Goal: Transaction & Acquisition: Purchase product/service

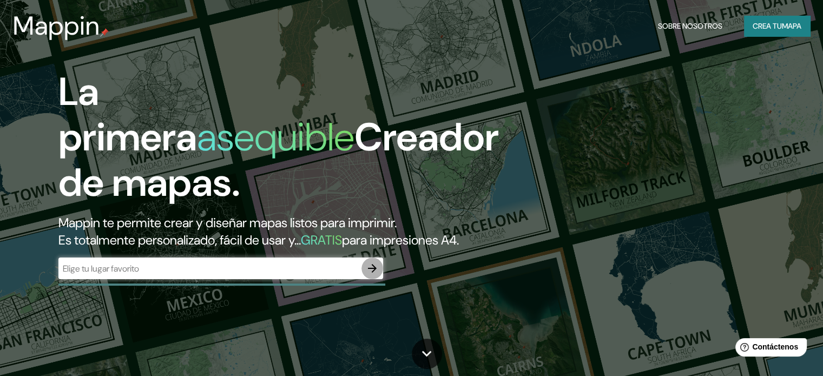
click at [378, 275] on icon "button" at bounding box center [372, 268] width 13 height 13
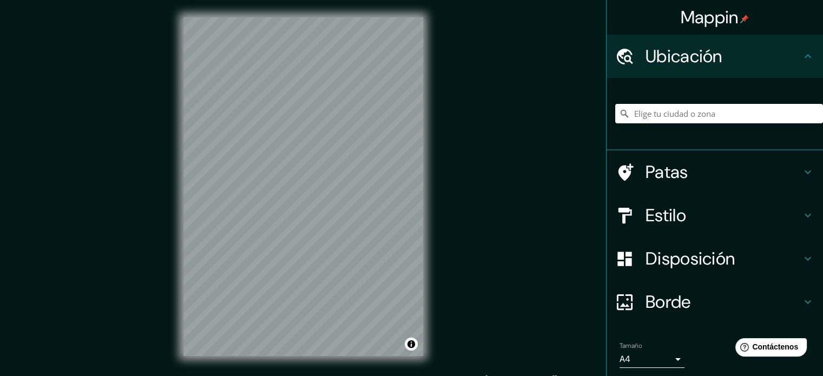
click at [653, 116] on input "Elige tu ciudad o zona" at bounding box center [719, 113] width 208 height 19
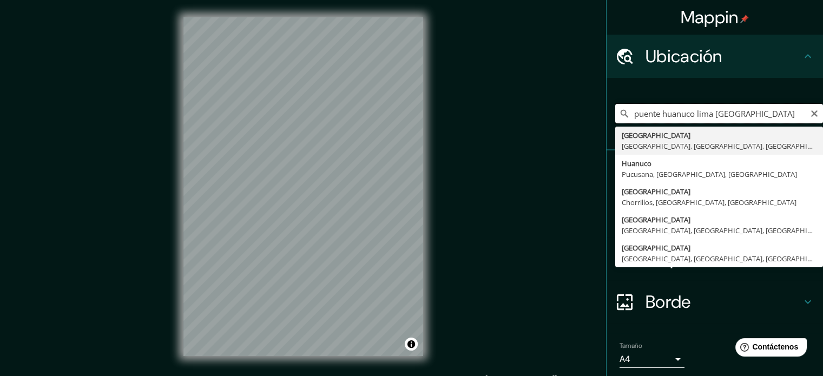
type input "[GEOGRAPHIC_DATA], [GEOGRAPHIC_DATA], [GEOGRAPHIC_DATA]"
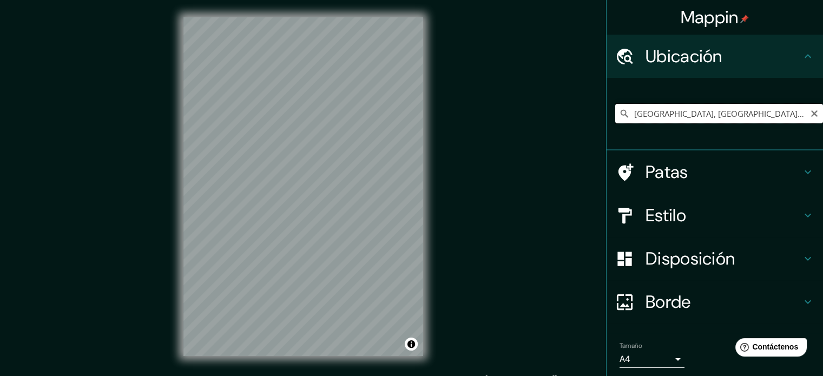
click at [680, 119] on input "[GEOGRAPHIC_DATA], [GEOGRAPHIC_DATA], [GEOGRAPHIC_DATA]" at bounding box center [719, 113] width 208 height 19
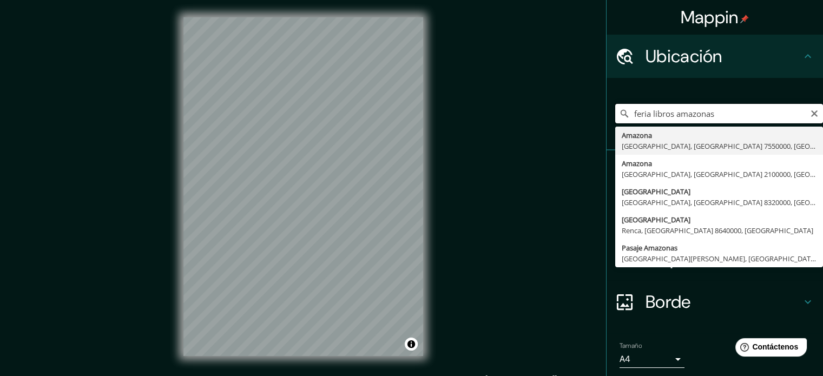
type input "Amazona, [GEOGRAPHIC_DATA], [GEOGRAPHIC_DATA] 7550000, [GEOGRAPHIC_DATA]"
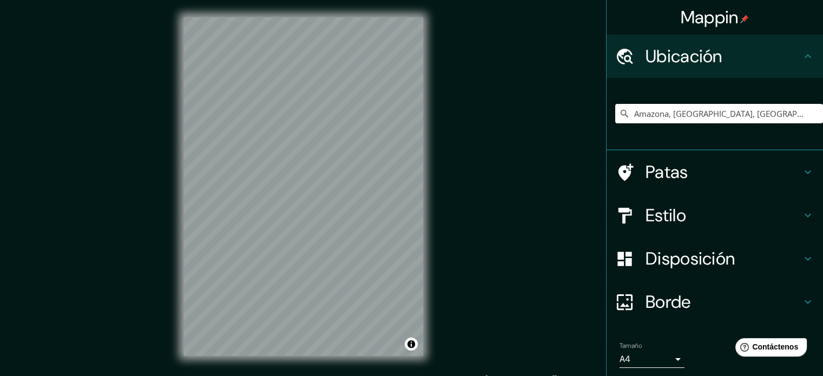
click at [680, 119] on input "Amazona, [GEOGRAPHIC_DATA], [GEOGRAPHIC_DATA] 7550000, [GEOGRAPHIC_DATA]" at bounding box center [719, 113] width 208 height 19
click at [647, 112] on input "Elige tu ciudad o zona" at bounding box center [719, 113] width 208 height 19
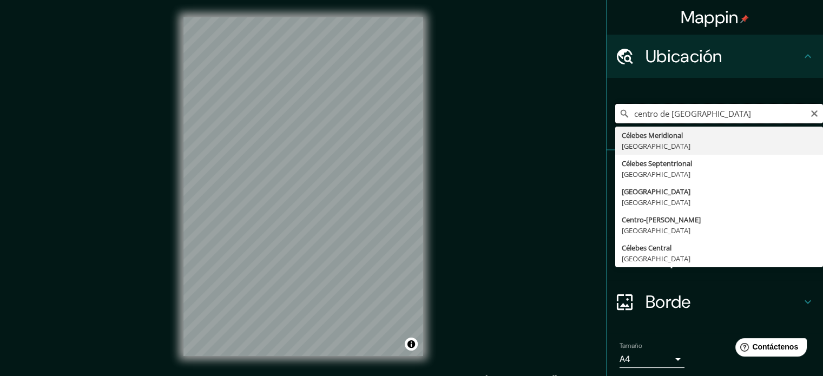
type input "Célebes Meridional, [GEOGRAPHIC_DATA]"
drag, startPoint x: 751, startPoint y: 122, endPoint x: 541, endPoint y: 134, distance: 210.3
click at [541, 134] on div "Mappin Ubicación Célebes Meridional, [GEOGRAPHIC_DATA] Célebes Meridional Indon…" at bounding box center [411, 195] width 823 height 391
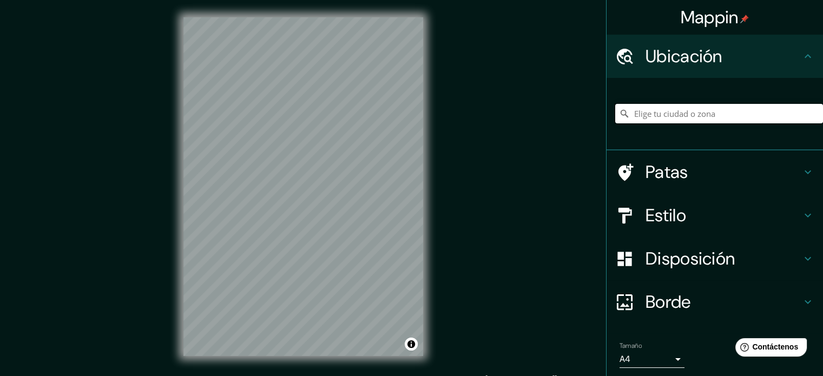
click at [638, 114] on input "Elige tu ciudad o zona" at bounding box center [719, 113] width 208 height 19
click at [791, 59] on h4 "Ubicación" at bounding box center [724, 56] width 156 height 22
click at [710, 120] on input "[GEOGRAPHIC_DATA], [GEOGRAPHIC_DATA], [GEOGRAPHIC_DATA]" at bounding box center [719, 113] width 208 height 19
drag, startPoint x: 775, startPoint y: 114, endPoint x: 636, endPoint y: 132, distance: 139.6
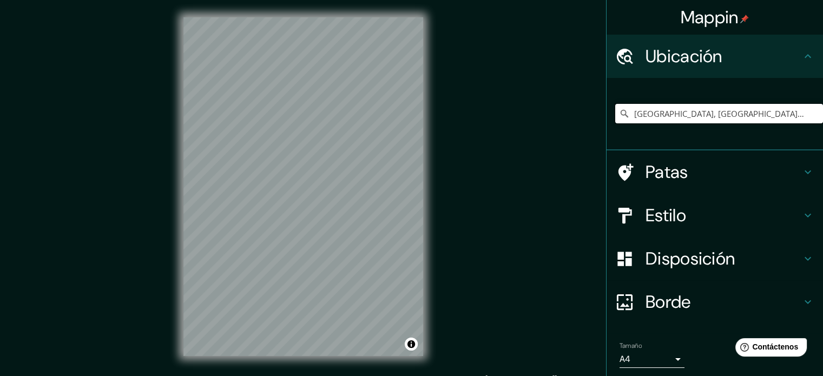
click at [636, 132] on div "[GEOGRAPHIC_DATA], [GEOGRAPHIC_DATA], [GEOGRAPHIC_DATA]" at bounding box center [719, 114] width 208 height 54
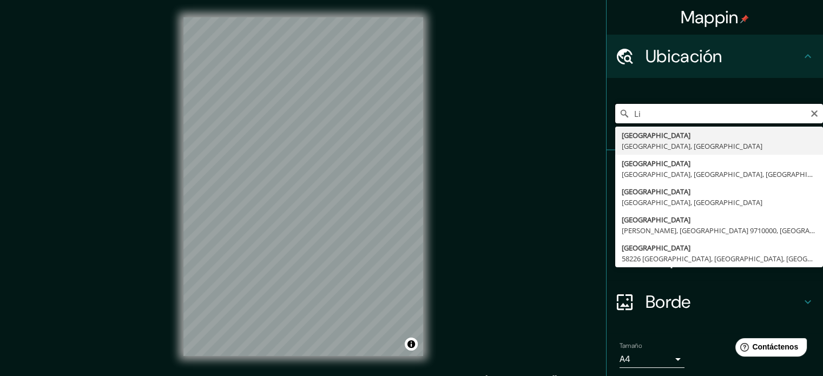
type input "L"
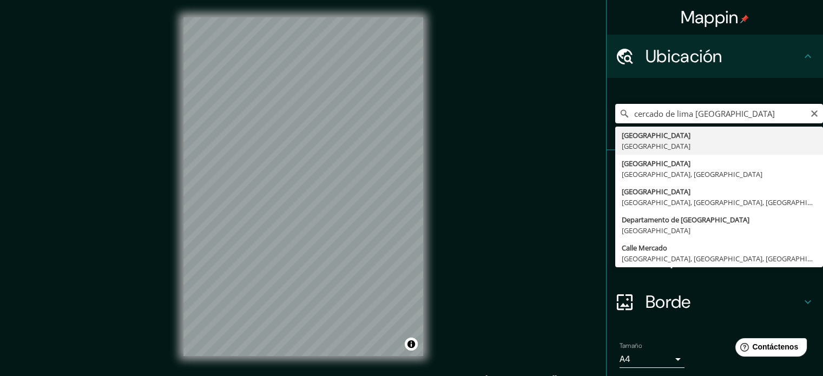
type input "[GEOGRAPHIC_DATA], [GEOGRAPHIC_DATA]"
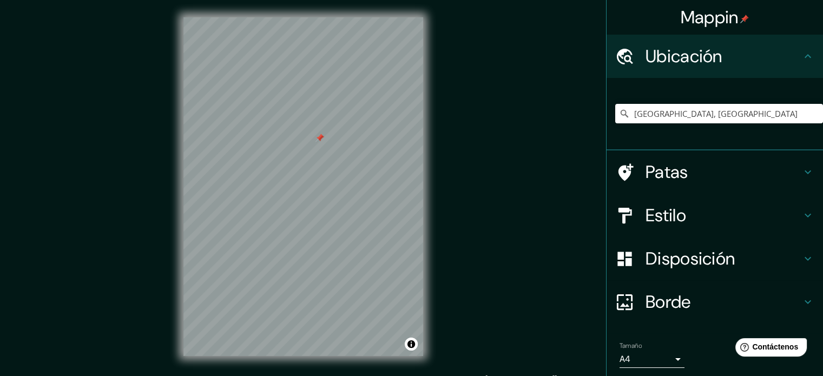
click at [316, 17] on div at bounding box center [303, 17] width 240 height 0
click at [412, 346] on button "Activar o desactivar atribución" at bounding box center [411, 344] width 13 height 13
click at [387, 347] on font "Mejorar este mapa" at bounding box center [374, 344] width 57 height 8
click at [647, 176] on font "Patas" at bounding box center [667, 172] width 43 height 23
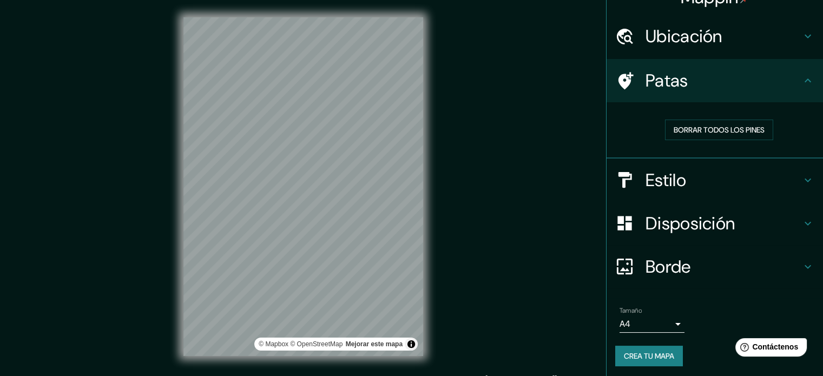
scroll to position [22, 0]
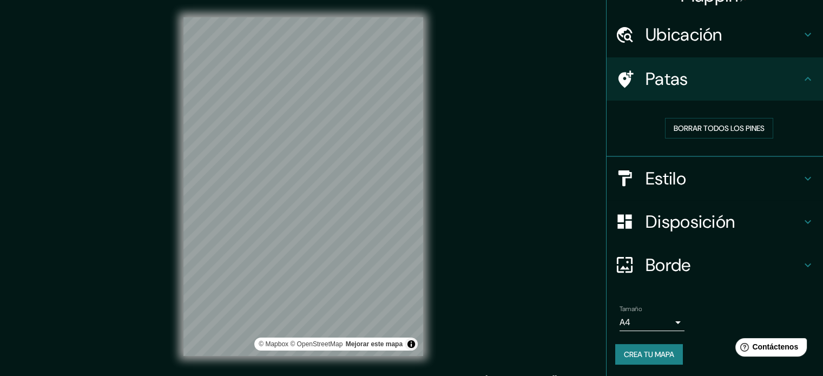
click at [665, 324] on body "Mappin Ubicación [GEOGRAPHIC_DATA], [GEOGRAPHIC_DATA] Patas Borrar todos los pi…" at bounding box center [411, 188] width 823 height 376
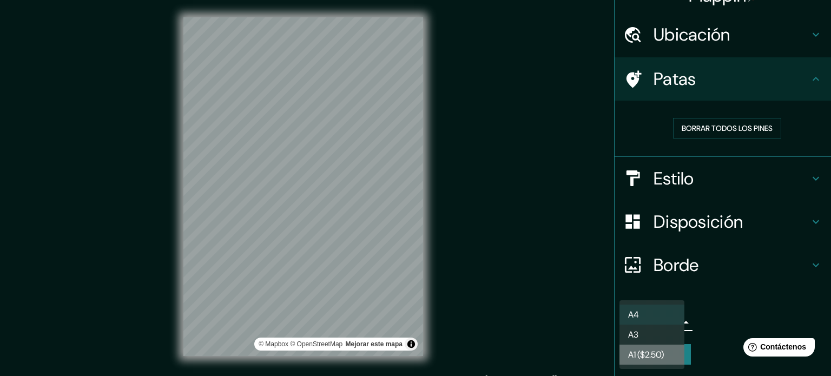
click at [650, 357] on font "A1 ($2.50)" at bounding box center [646, 354] width 36 height 11
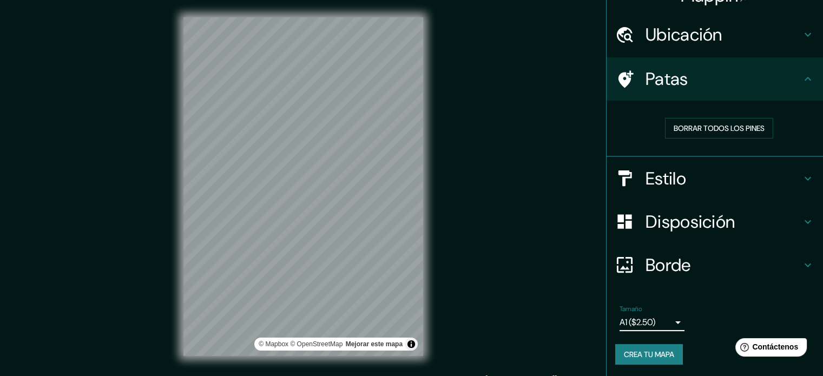
click at [664, 323] on body "Mappin Ubicación [GEOGRAPHIC_DATA], [GEOGRAPHIC_DATA] Patas Borrar todos los pi…" at bounding box center [411, 188] width 823 height 376
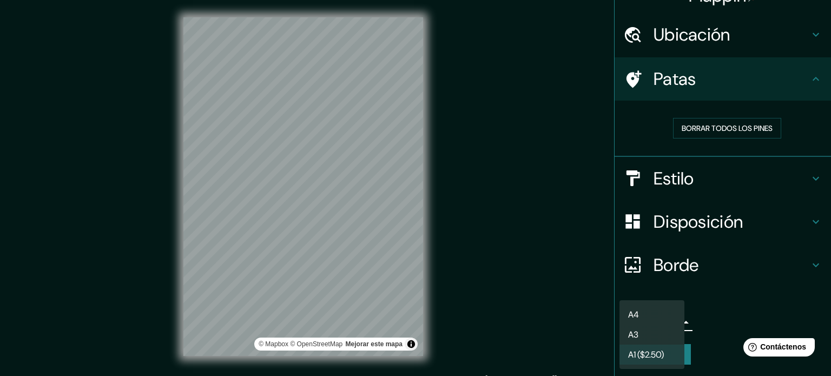
click at [646, 336] on li "A3" at bounding box center [652, 335] width 65 height 20
type input "a4"
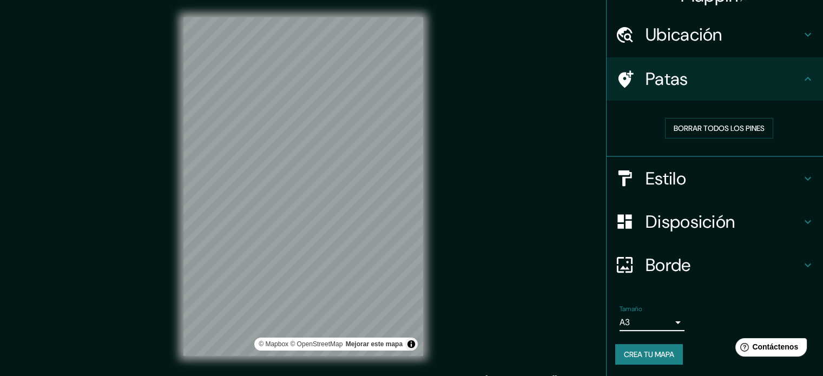
click at [673, 261] on font "Borde" at bounding box center [668, 265] width 45 height 23
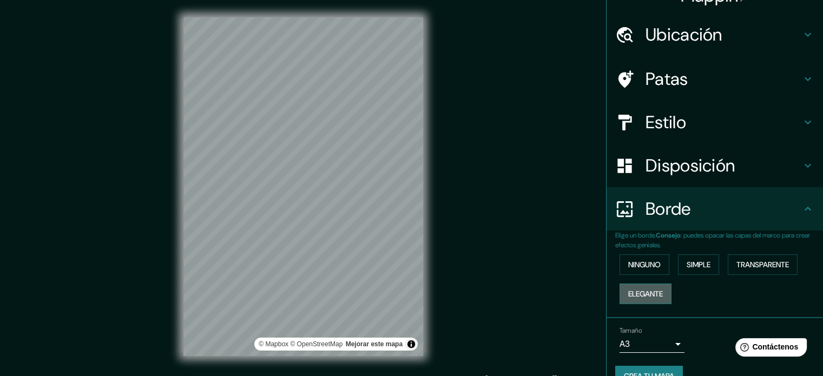
click at [656, 287] on font "Elegante" at bounding box center [645, 294] width 35 height 14
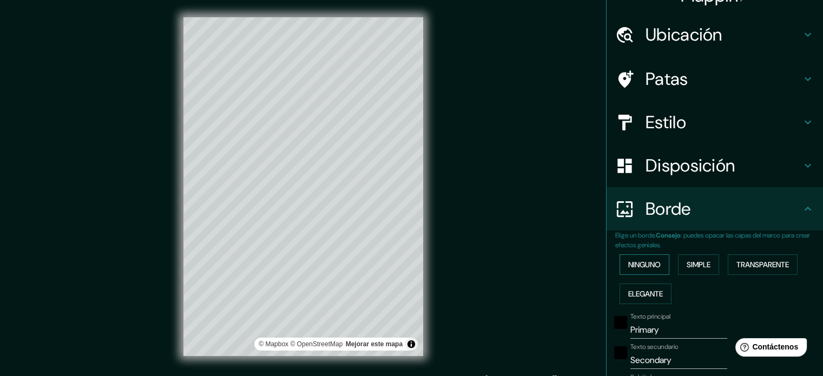
click at [652, 266] on font "Ninguno" at bounding box center [644, 265] width 32 height 10
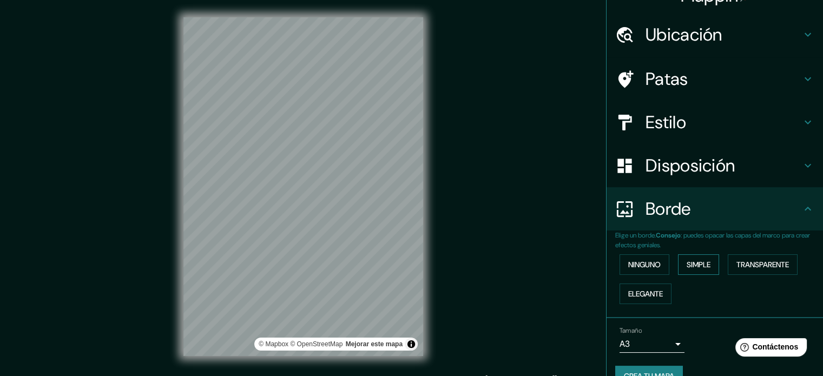
click at [679, 263] on button "Simple" at bounding box center [698, 264] width 41 height 21
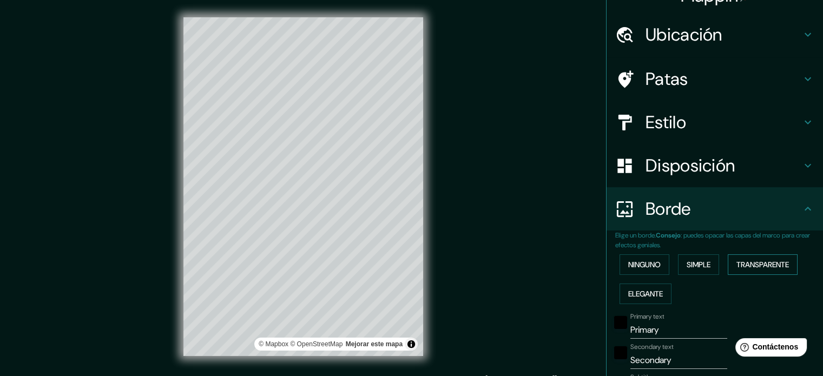
click at [759, 264] on font "Transparente" at bounding box center [763, 265] width 53 height 10
click at [658, 292] on button "Elegante" at bounding box center [646, 294] width 52 height 21
click at [648, 265] on font "Ninguno" at bounding box center [644, 265] width 32 height 10
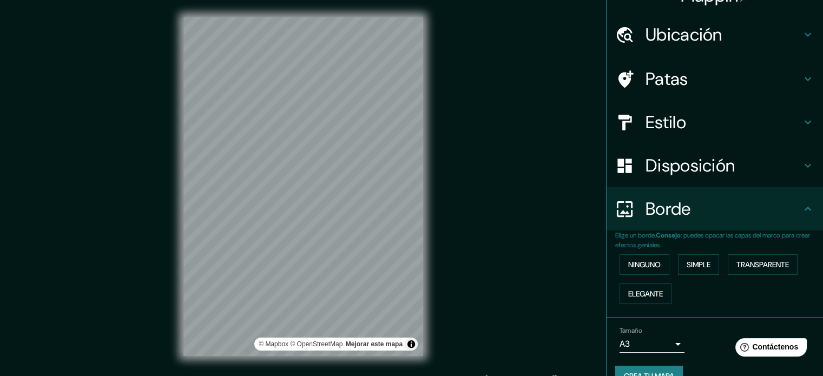
click at [678, 146] on div "Disposición" at bounding box center [715, 165] width 217 height 43
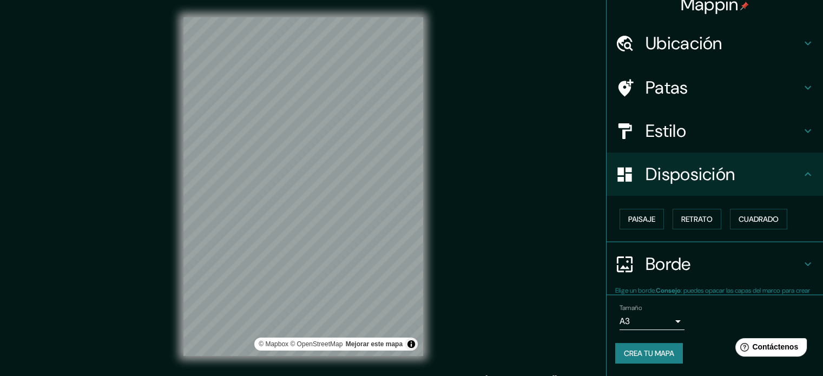
scroll to position [13, 0]
click at [644, 216] on font "Paisaje" at bounding box center [641, 219] width 27 height 10
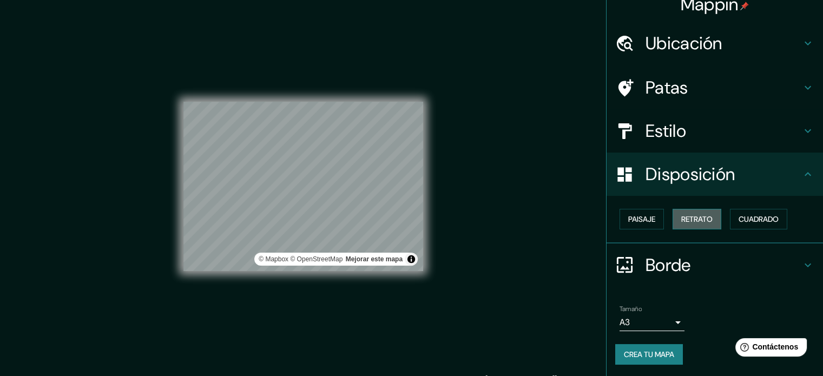
click at [685, 216] on font "Retrato" at bounding box center [696, 219] width 31 height 10
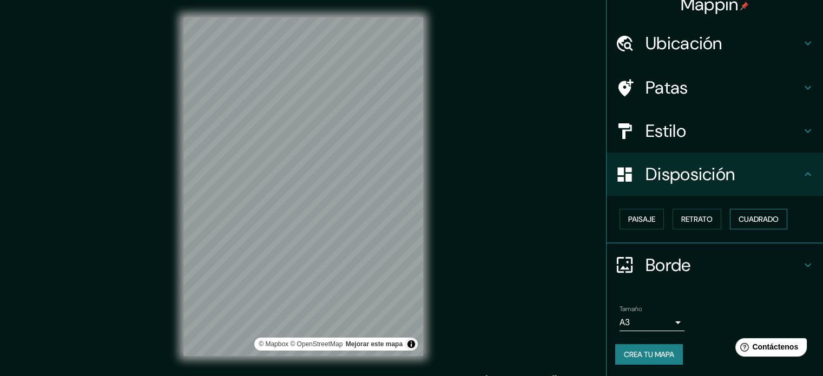
click at [730, 218] on button "Cuadrado" at bounding box center [758, 219] width 57 height 21
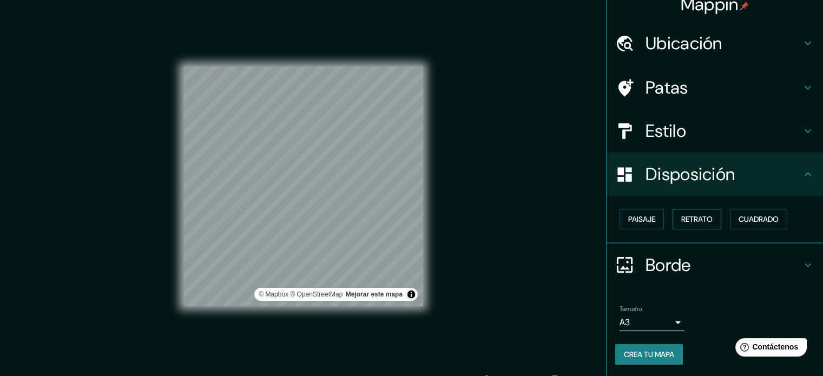
click at [702, 221] on font "Retrato" at bounding box center [696, 219] width 31 height 10
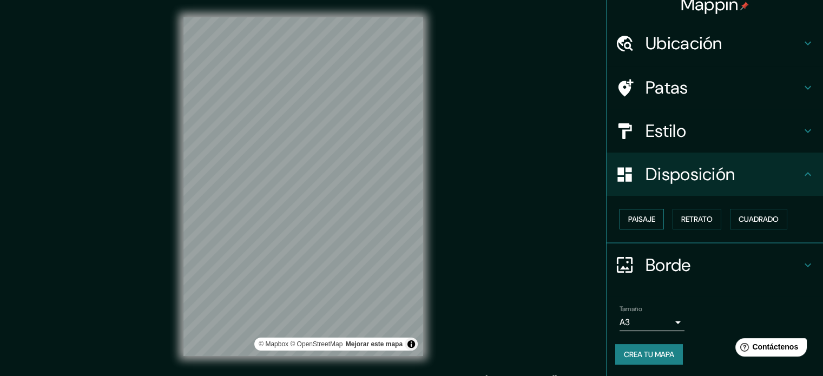
click at [620, 221] on button "Paisaje" at bounding box center [642, 219] width 44 height 21
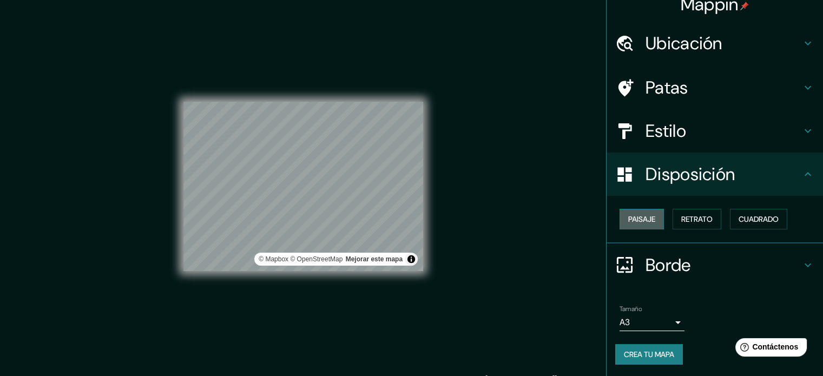
click at [620, 221] on button "Paisaje" at bounding box center [642, 219] width 44 height 21
click at [664, 141] on font "Estilo" at bounding box center [666, 131] width 41 height 23
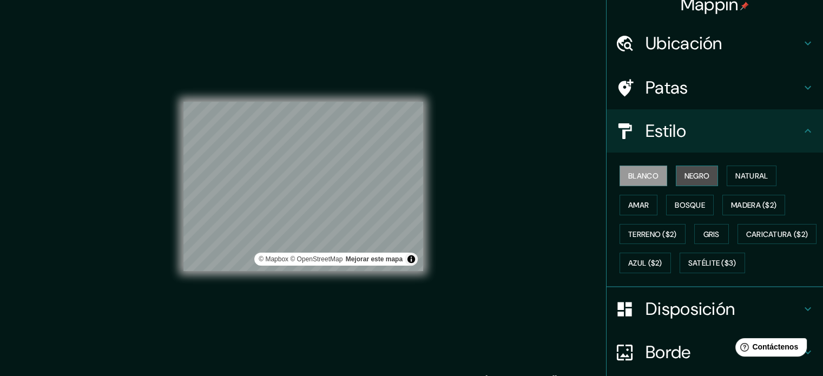
click at [685, 173] on font "Negro" at bounding box center [697, 176] width 25 height 10
click at [750, 180] on font "Natural" at bounding box center [752, 176] width 32 height 10
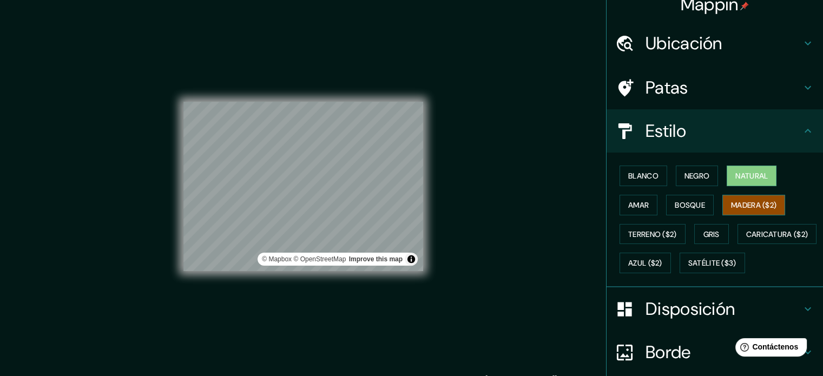
click at [748, 205] on font "Madera ($2)" at bounding box center [753, 205] width 45 height 10
click at [699, 204] on button "Bosque" at bounding box center [690, 205] width 48 height 21
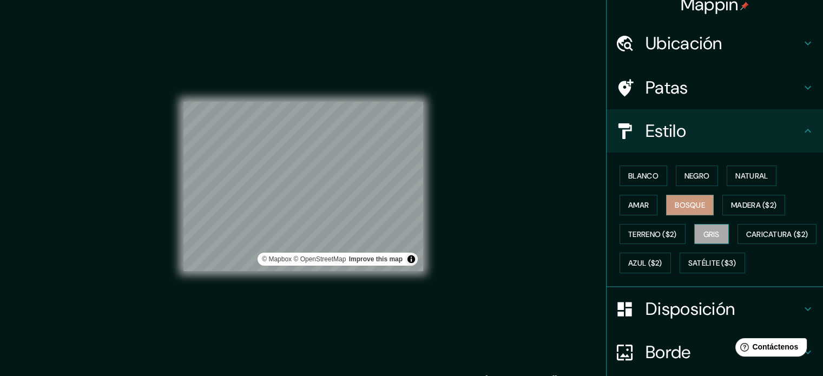
click at [694, 228] on button "Gris" at bounding box center [711, 234] width 35 height 21
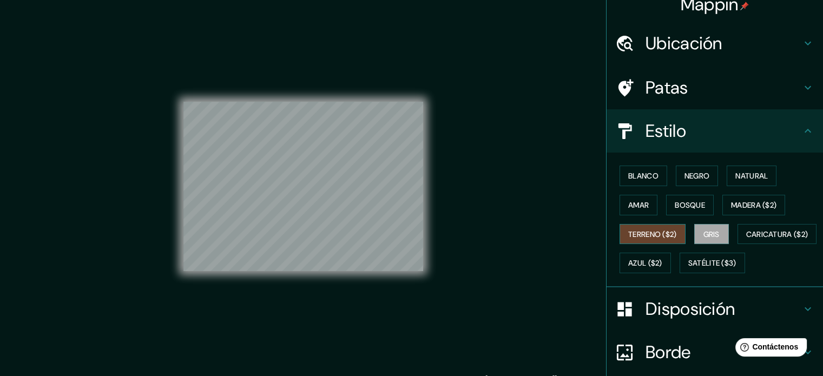
click at [644, 230] on font "Terreno ($2)" at bounding box center [652, 235] width 49 height 10
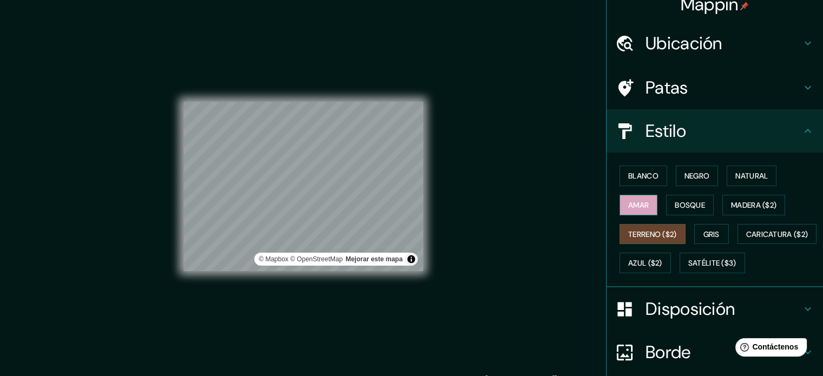
click at [635, 211] on font "Amar" at bounding box center [638, 205] width 21 height 14
click at [738, 245] on button "Caricatura ($2)" at bounding box center [778, 234] width 80 height 21
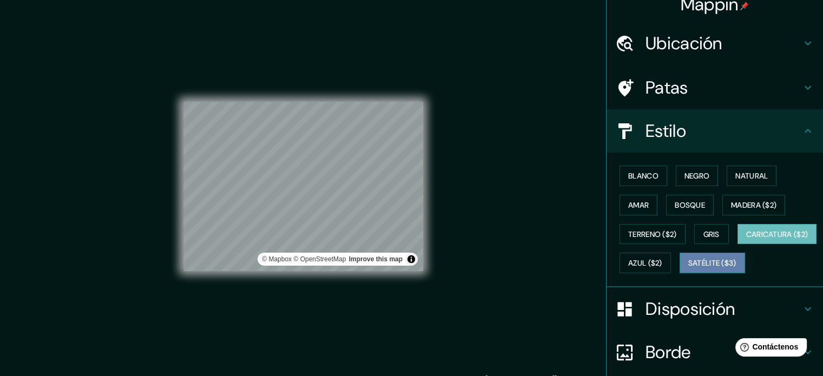
click at [680, 273] on button "Satélite ($3)" at bounding box center [712, 263] width 65 height 21
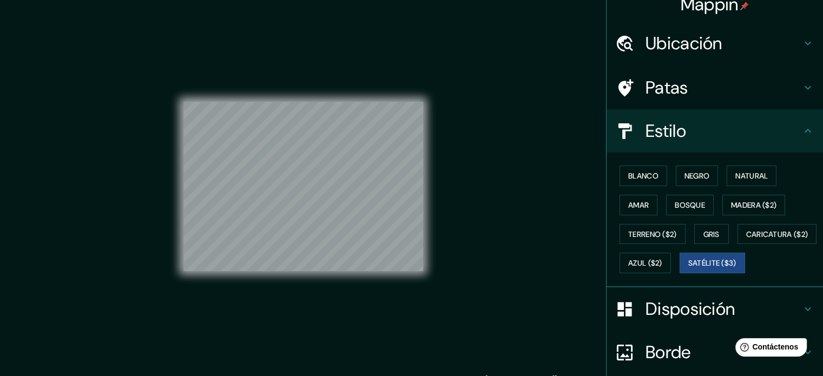
click at [715, 272] on div "Blanco Negro Natural Amar Bosque Madera ($2) Terreno ($2) Gris Caricatura ($2) …" at bounding box center [719, 219] width 208 height 116
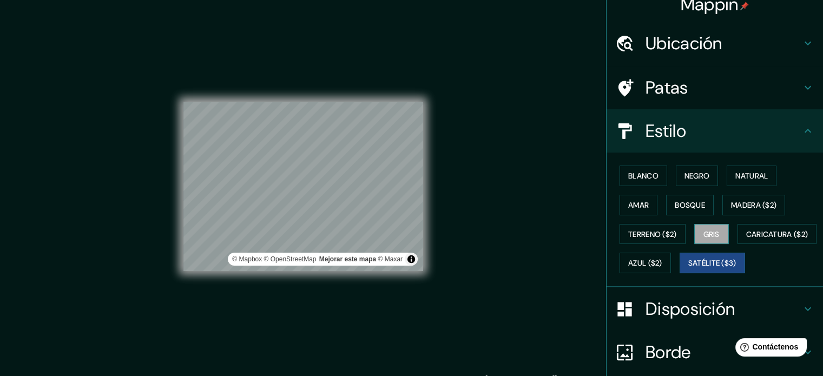
click at [705, 235] on font "Gris" at bounding box center [712, 235] width 16 height 10
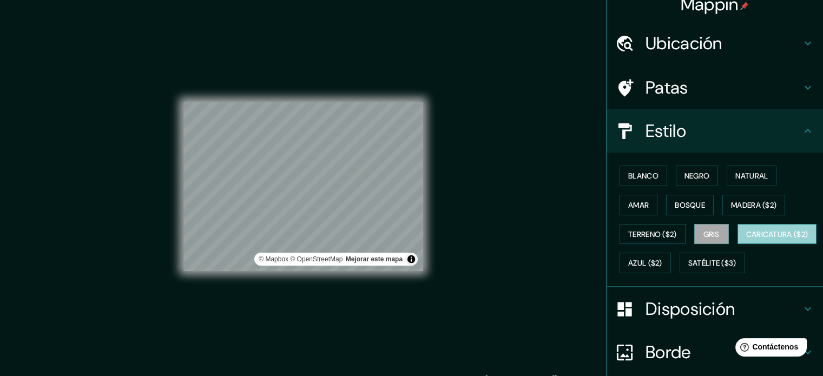
click at [746, 239] on font "Caricatura ($2)" at bounding box center [777, 235] width 62 height 10
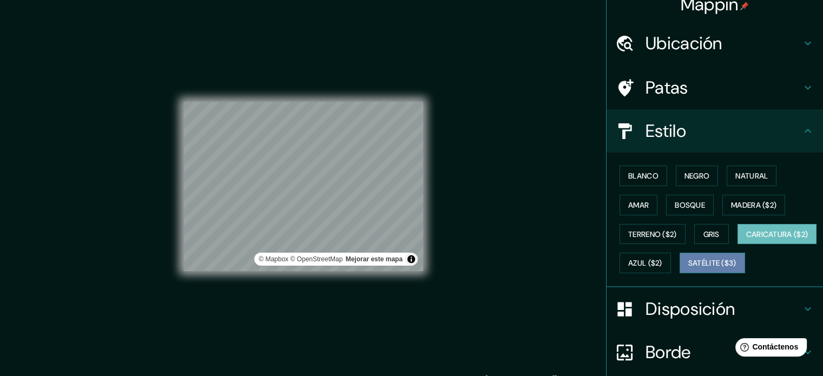
click at [689, 268] on font "Satélite ($3)" at bounding box center [713, 264] width 48 height 10
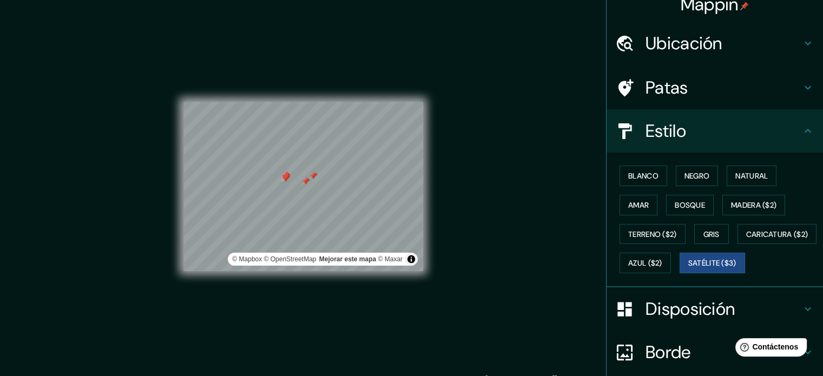
click at [686, 54] on font "Ubicación" at bounding box center [684, 43] width 77 height 23
